Goal: Navigation & Orientation: Find specific page/section

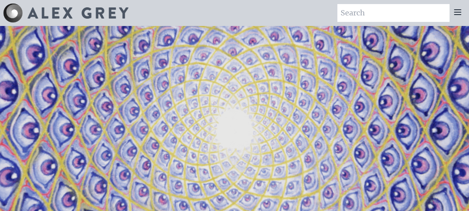
click at [455, 10] on icon at bounding box center [458, 12] width 6 height 5
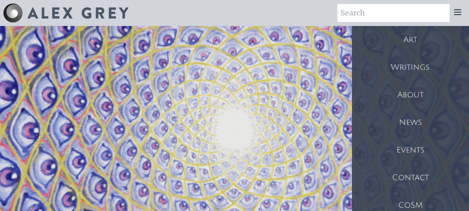
click at [421, 37] on div "Art" at bounding box center [411, 40] width 118 height 28
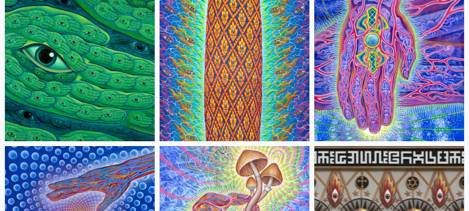
scroll to position [138, 0]
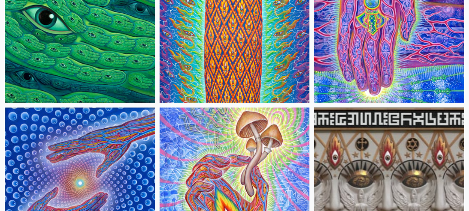
click at [146, 45] on img at bounding box center [80, 28] width 150 height 150
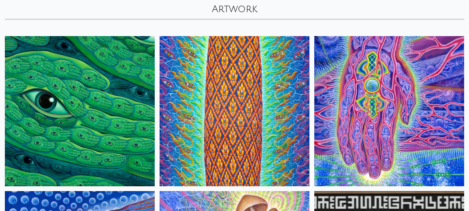
scroll to position [0, 0]
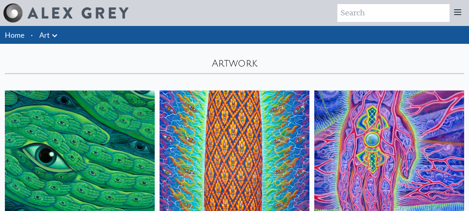
click at [458, 11] on icon at bounding box center [458, 12] width 10 height 10
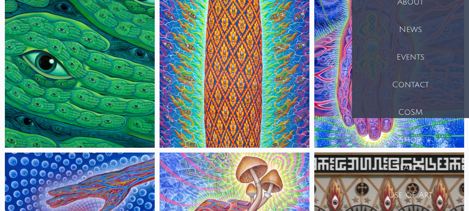
scroll to position [129, 0]
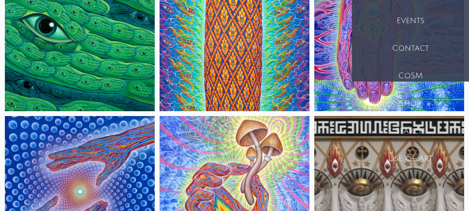
click at [417, 101] on div "Shop" at bounding box center [411, 104] width 118 height 28
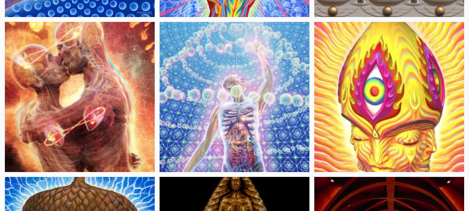
scroll to position [601, 0]
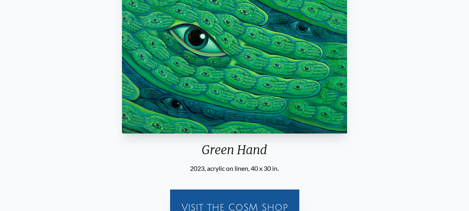
scroll to position [171, 0]
